Goal: Transaction & Acquisition: Purchase product/service

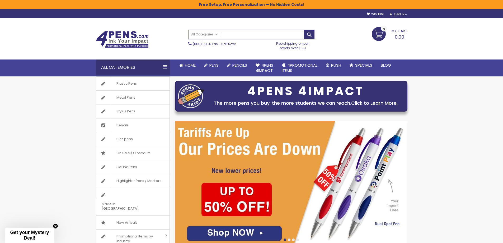
click at [235, 36] on input "Search" at bounding box center [251, 34] width 126 height 9
type input "*******"
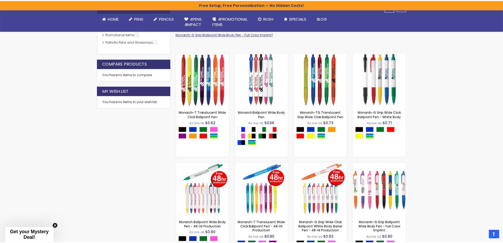
scroll to position [132, 0]
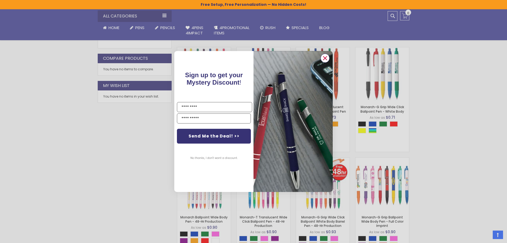
click at [327, 57] on circle "Close dialog" at bounding box center [325, 58] width 8 height 8
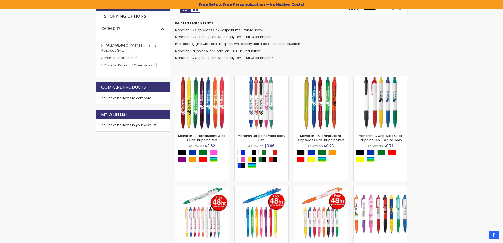
scroll to position [106, 0]
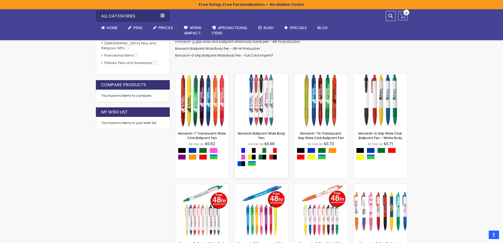
click at [266, 103] on img at bounding box center [262, 101] width 54 height 54
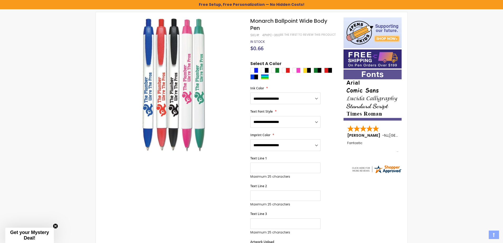
scroll to position [79, 0]
click at [275, 71] on div "White|Green" at bounding box center [275, 69] width 8 height 5
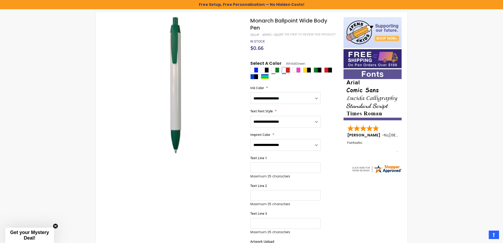
click at [285, 69] on div "White|Red" at bounding box center [286, 69] width 8 height 5
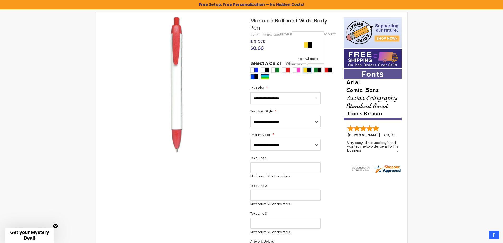
click at [307, 70] on div "Yellow|Black" at bounding box center [307, 69] width 8 height 5
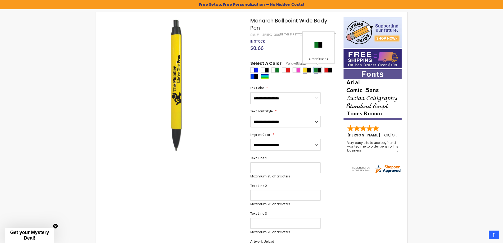
click at [319, 72] on div "Green|Black" at bounding box center [318, 69] width 8 height 5
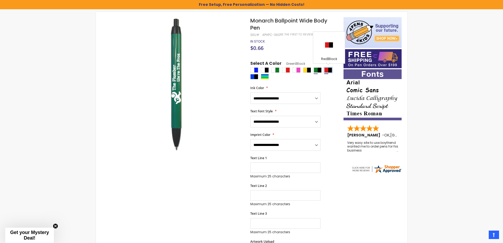
click at [331, 70] on div "Red|Black" at bounding box center [328, 69] width 8 height 5
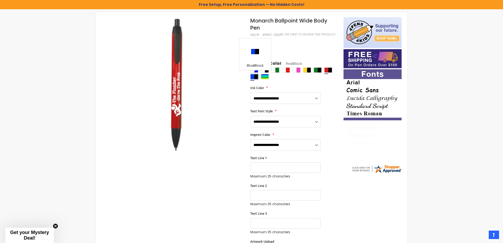
click at [252, 77] on div "Blue|Black" at bounding box center [254, 76] width 8 height 5
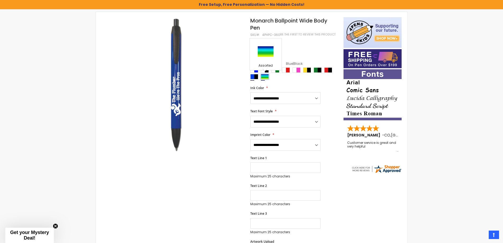
click at [263, 77] on div "Assorted" at bounding box center [265, 76] width 8 height 5
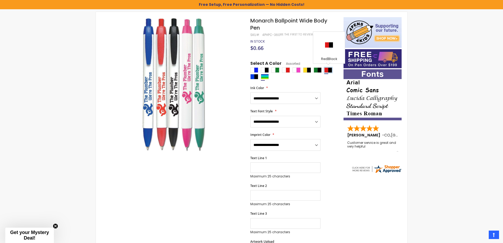
click at [328, 69] on div "Red|Black" at bounding box center [328, 69] width 8 height 5
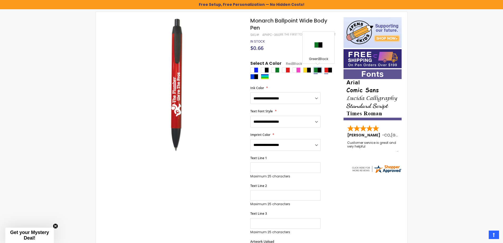
click at [318, 70] on div "Green|Black" at bounding box center [318, 69] width 8 height 5
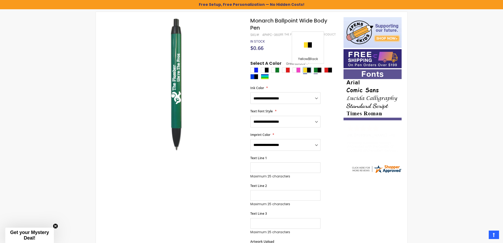
click at [309, 70] on div "Yellow|Black" at bounding box center [307, 69] width 8 height 5
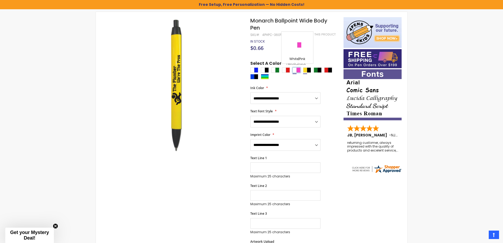
click at [297, 70] on div "White|Pink" at bounding box center [296, 69] width 8 height 5
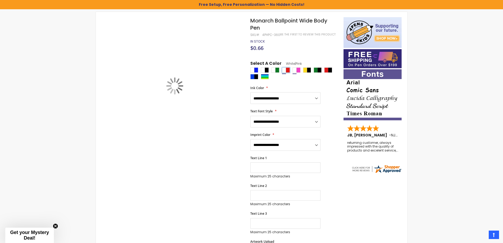
click at [287, 70] on div "White|Red" at bounding box center [286, 69] width 8 height 5
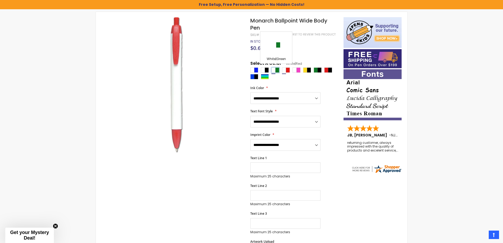
click at [274, 71] on div "White|Green" at bounding box center [275, 69] width 8 height 5
type input "****"
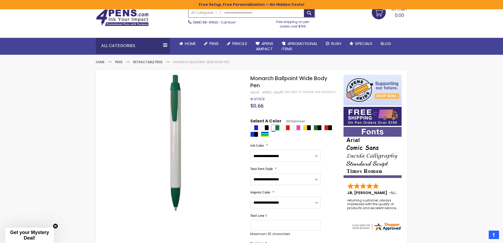
scroll to position [0, 0]
